Goal: Task Accomplishment & Management: Complete application form

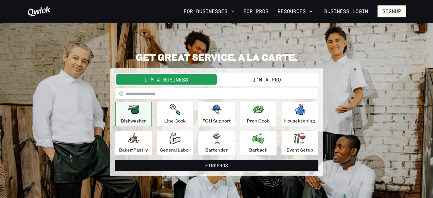
click at [279, 79] on button "I'm a Pro" at bounding box center [267, 79] width 101 height 10
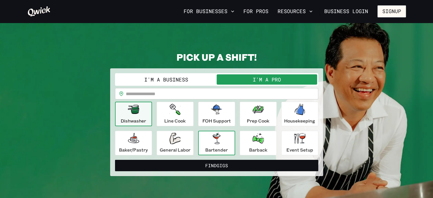
click at [219, 138] on icon "button" at bounding box center [217, 138] width 8 height 11
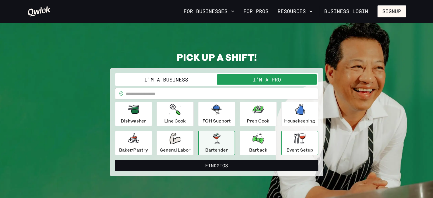
click at [300, 149] on p "Event Setup" at bounding box center [300, 149] width 27 height 7
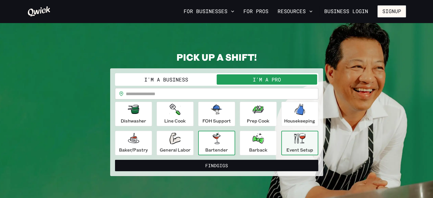
click at [220, 144] on icon "button" at bounding box center [217, 138] width 8 height 11
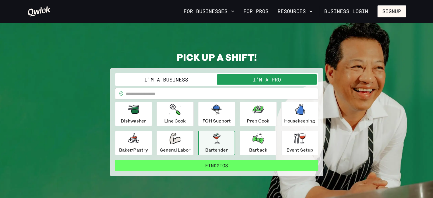
click at [269, 168] on button "Find Gigs" at bounding box center [216, 165] width 203 height 11
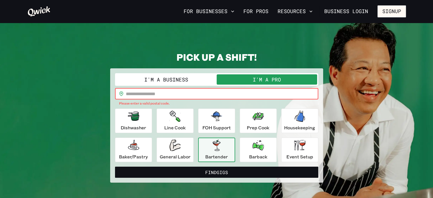
click at [205, 95] on input "text" at bounding box center [222, 93] width 193 height 11
type input "*****"
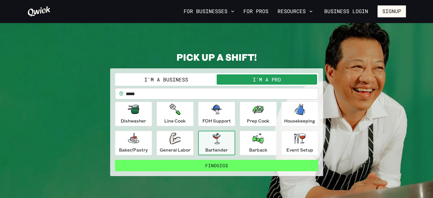
click at [230, 166] on button "Find Gigs" at bounding box center [216, 165] width 203 height 11
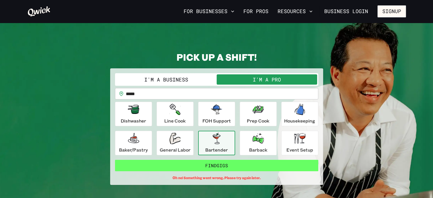
scroll to position [15, 0]
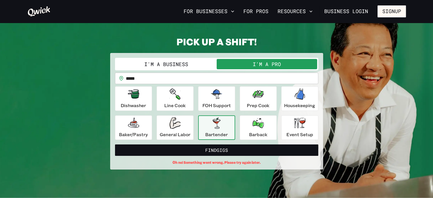
click at [242, 64] on button "I'm a Pro" at bounding box center [267, 64] width 101 height 10
click at [210, 97] on div "FOH Support" at bounding box center [217, 98] width 28 height 21
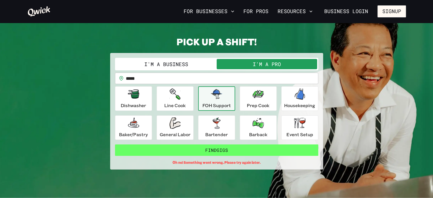
click at [220, 147] on button "Find Gigs" at bounding box center [216, 149] width 203 height 11
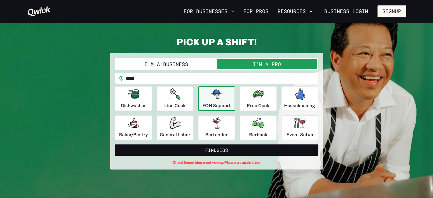
click at [156, 81] on input "*****" at bounding box center [222, 78] width 193 height 11
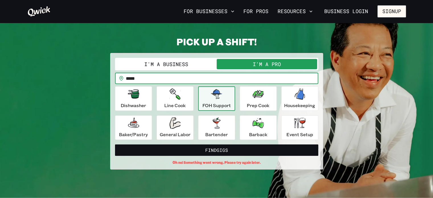
click at [158, 77] on input "*****" at bounding box center [222, 78] width 193 height 11
click at [115, 144] on button "Find Gigs" at bounding box center [216, 149] width 203 height 11
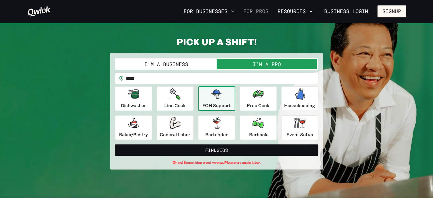
click at [256, 13] on link "For Pros" at bounding box center [256, 12] width 30 height 10
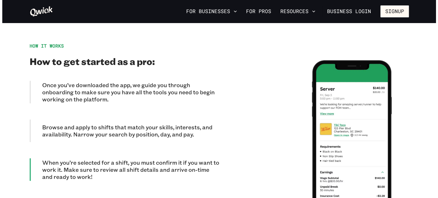
scroll to position [479, 0]
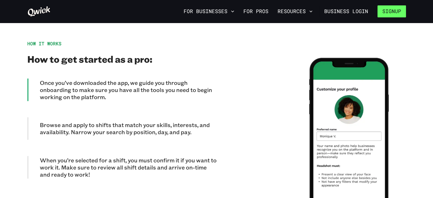
click at [402, 10] on button "Signup" at bounding box center [392, 11] width 28 height 12
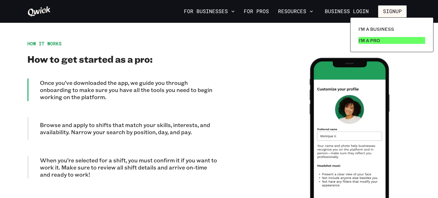
click at [368, 45] on link "I'm a Pro" at bounding box center [391, 40] width 71 height 11
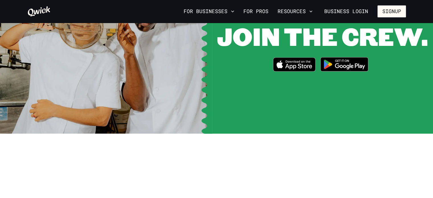
scroll to position [783, 0]
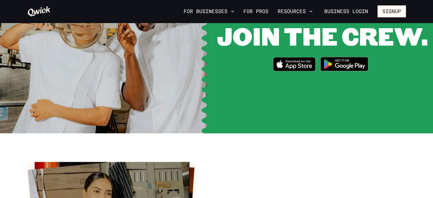
click at [355, 56] on img at bounding box center [344, 63] width 55 height 21
